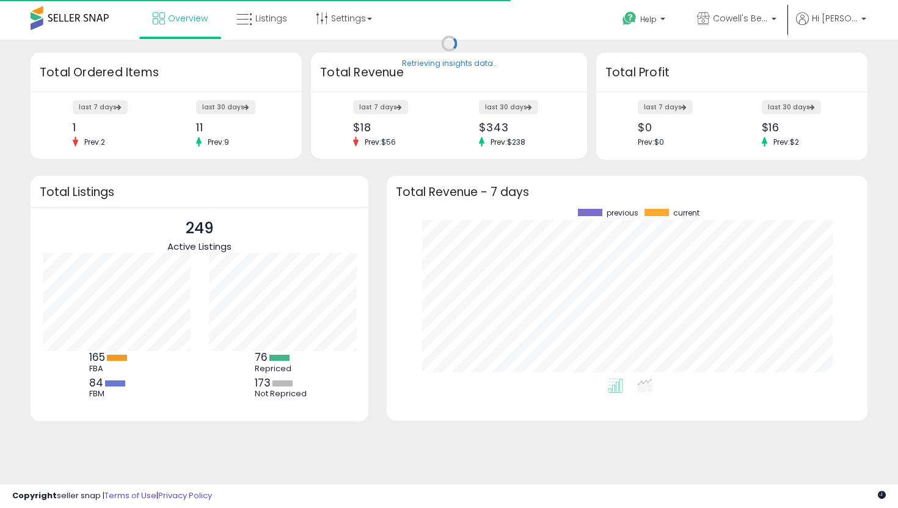
scroll to position [170, 456]
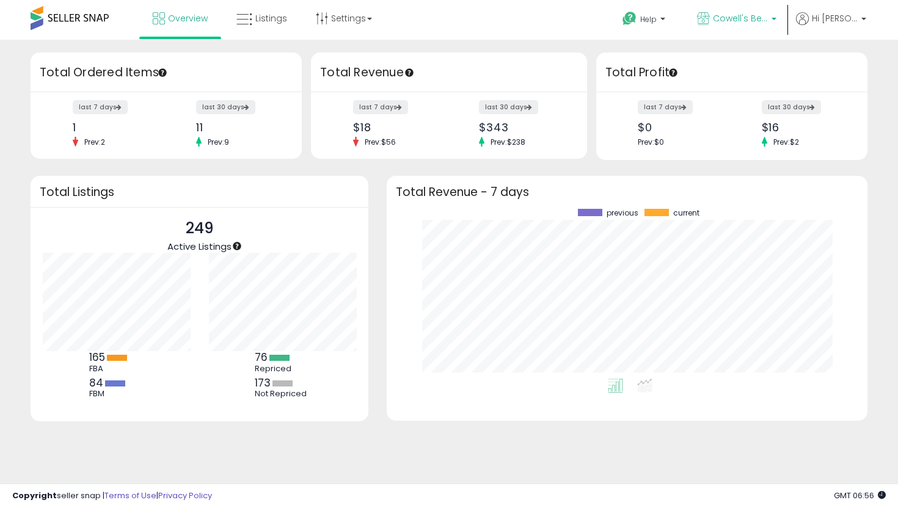
click at [740, 14] on span "Cowell's Beach N' Bikini [GEOGRAPHIC_DATA]" at bounding box center [740, 18] width 55 height 12
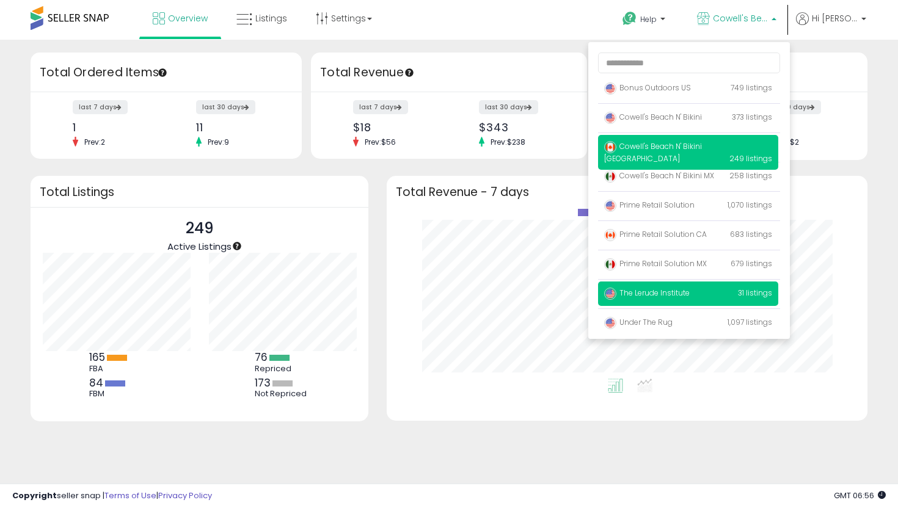
scroll to position [7, 0]
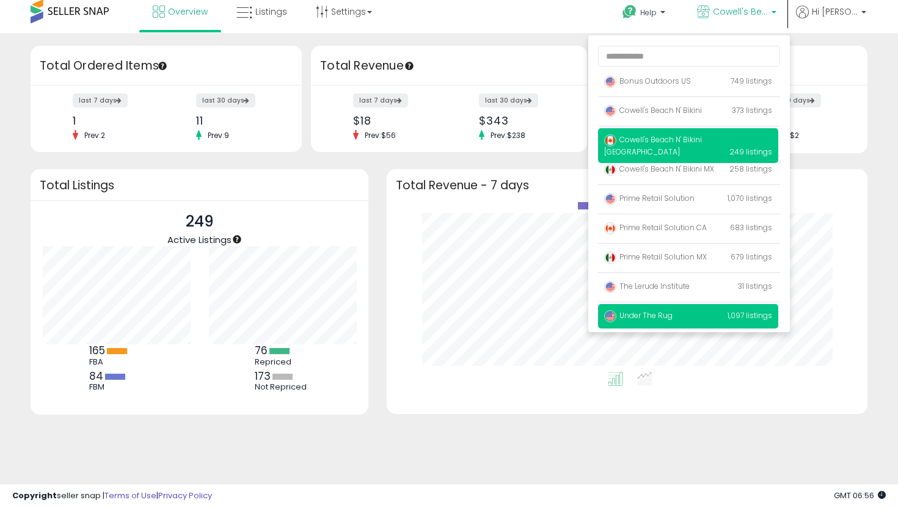
click at [692, 321] on p "Under The Rug 1,097 listings" at bounding box center [688, 316] width 180 height 24
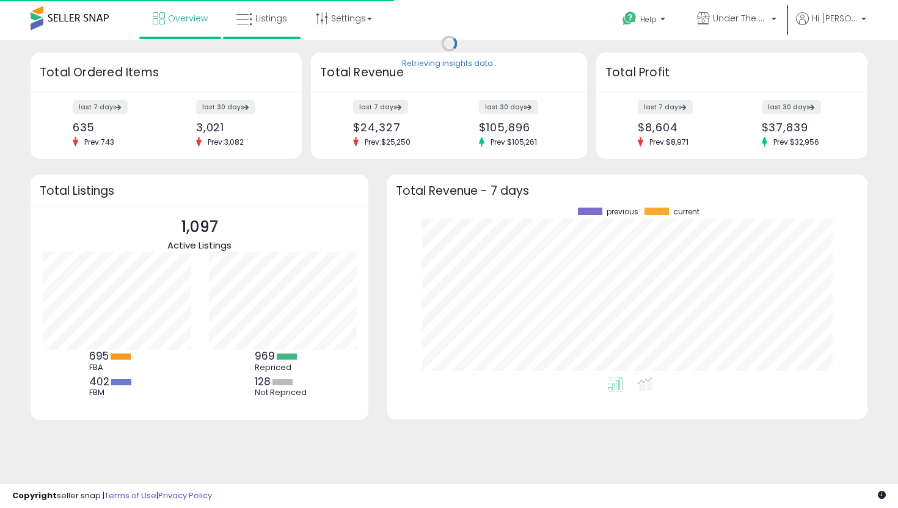
scroll to position [170, 456]
click at [271, 19] on span "Listings" at bounding box center [271, 18] width 32 height 12
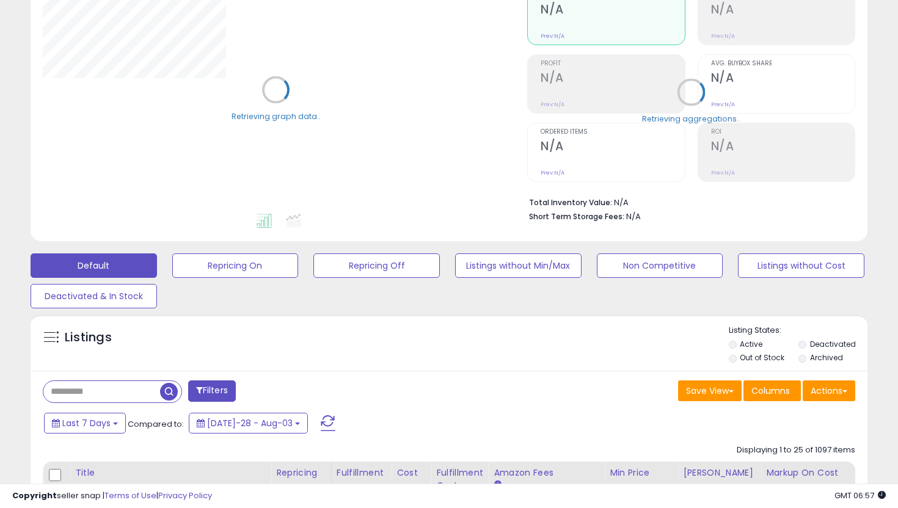
scroll to position [201, 0]
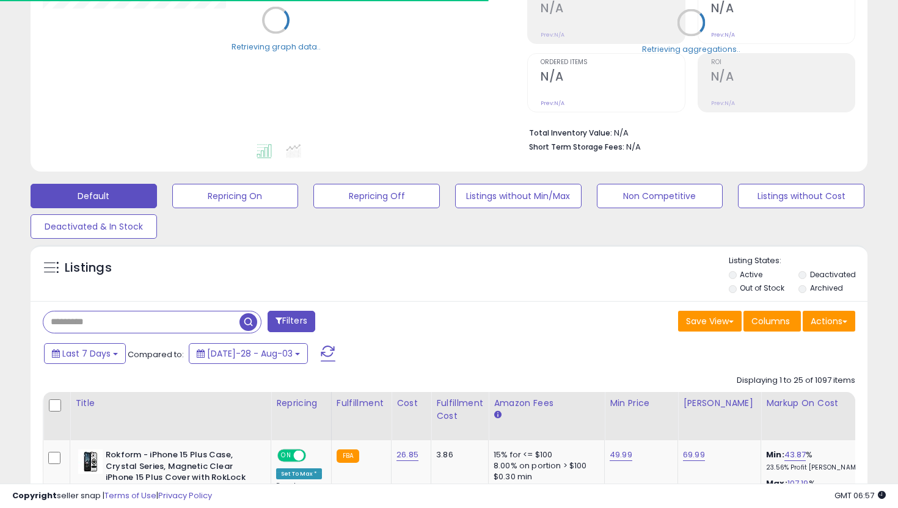
click at [120, 320] on input "text" at bounding box center [141, 322] width 196 height 21
paste input "******"
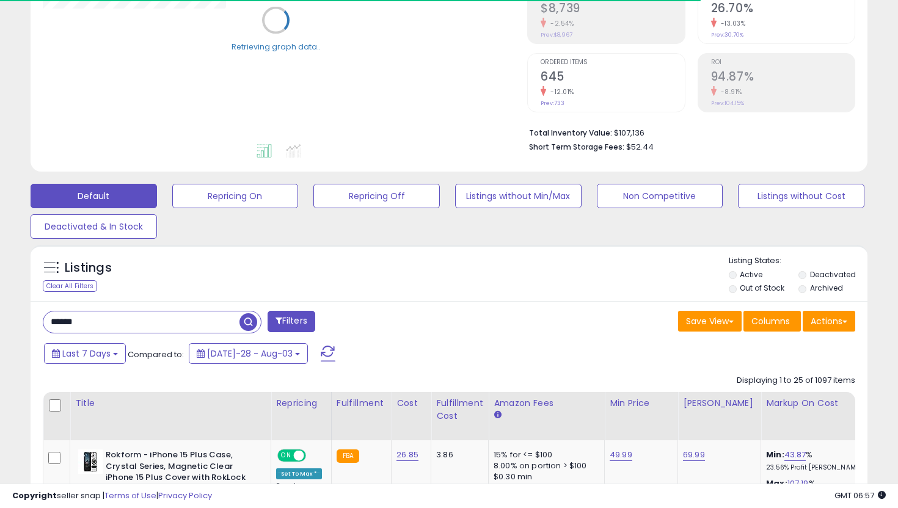
type input "******"
click at [244, 323] on span "button" at bounding box center [248, 322] width 18 height 18
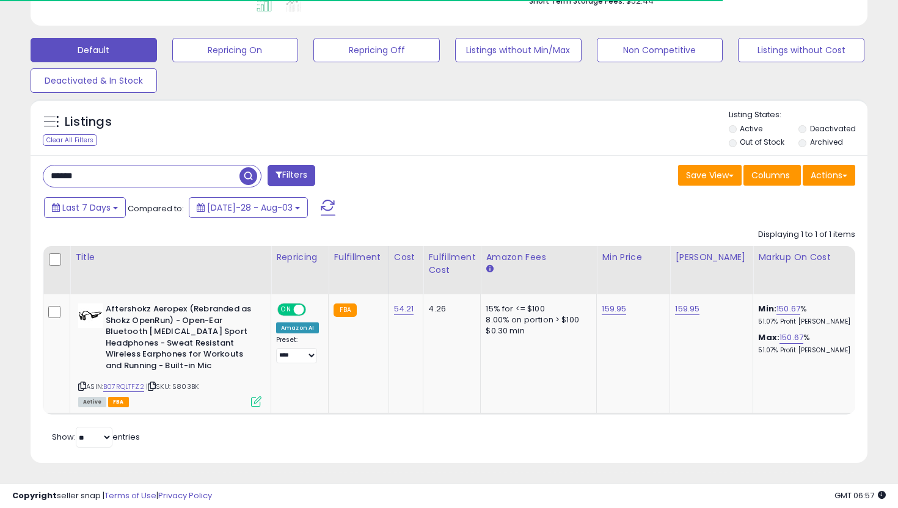
scroll to position [348, 0]
click at [290, 310] on span "ON" at bounding box center [286, 309] width 15 height 10
